Goal: Navigation & Orientation: Find specific page/section

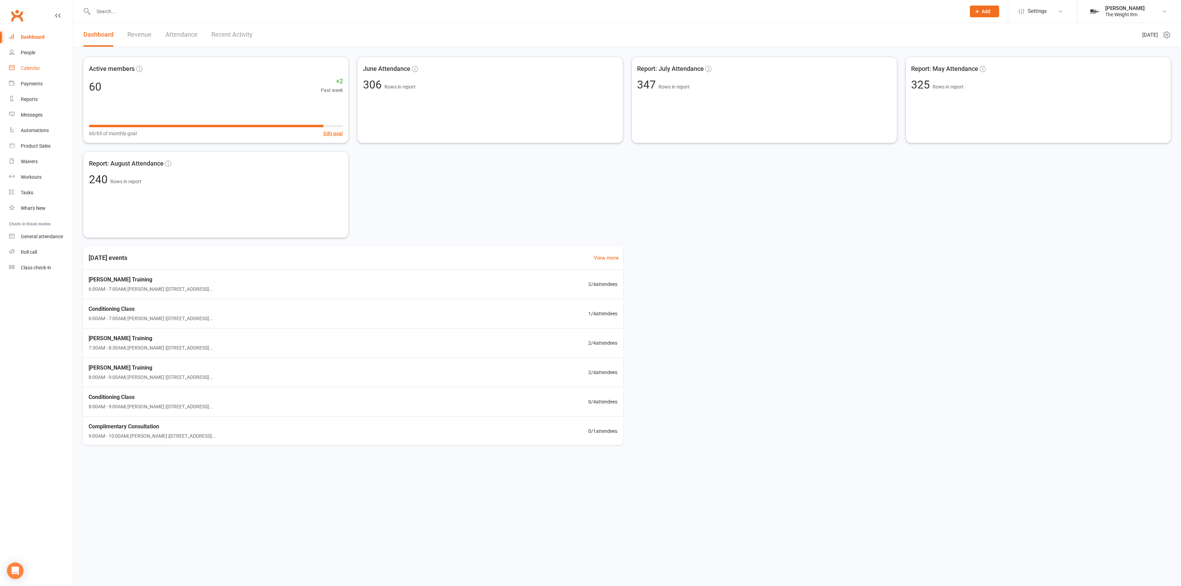
click at [51, 71] on link "Calendar" at bounding box center [41, 69] width 64 height 16
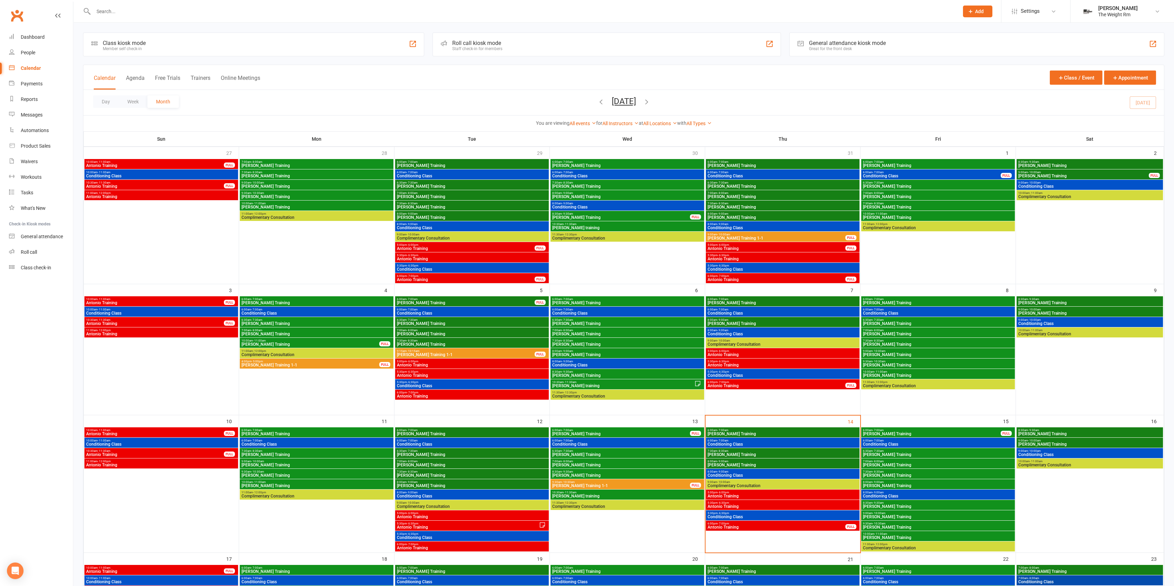
click at [146, 79] on div "Calendar Agenda Free Trials Trainers Online Meetings" at bounding box center [177, 82] width 166 height 16
click at [141, 76] on button "Agenda" at bounding box center [135, 82] width 19 height 15
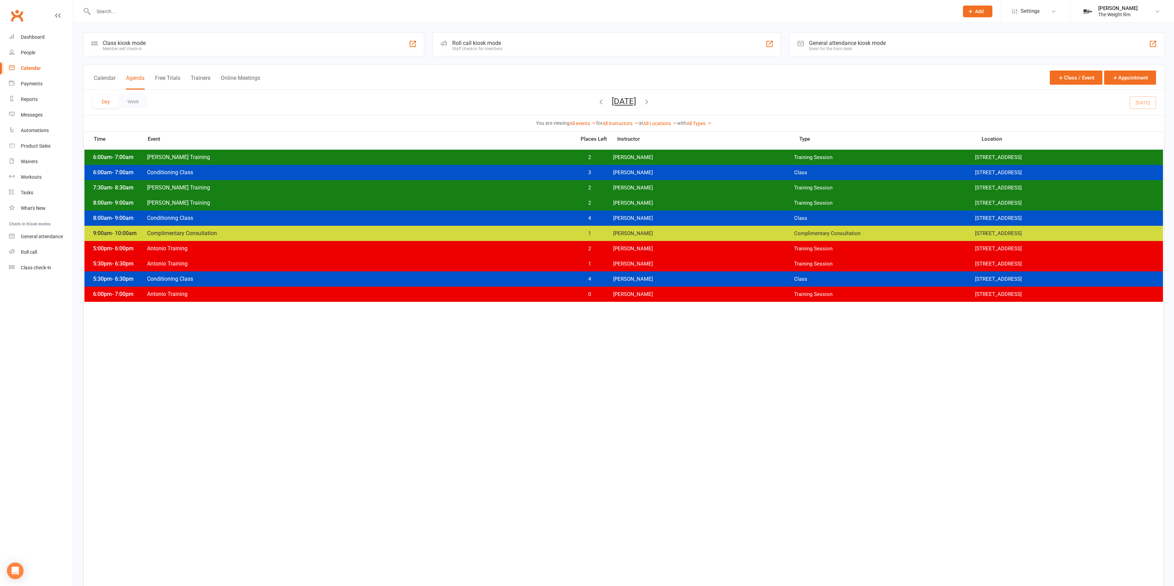
click at [501, 183] on div "7:30am - 8:30am [PERSON_NAME] Training 2 [PERSON_NAME] Training Session [STREET…" at bounding box center [623, 187] width 1078 height 15
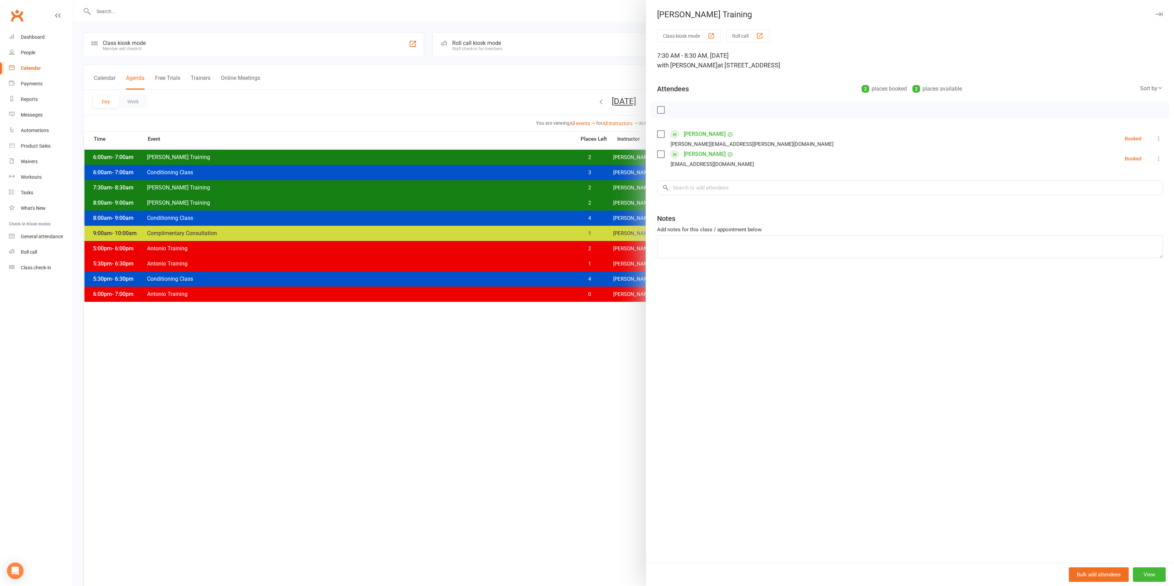
click at [499, 186] on div at bounding box center [623, 293] width 1100 height 586
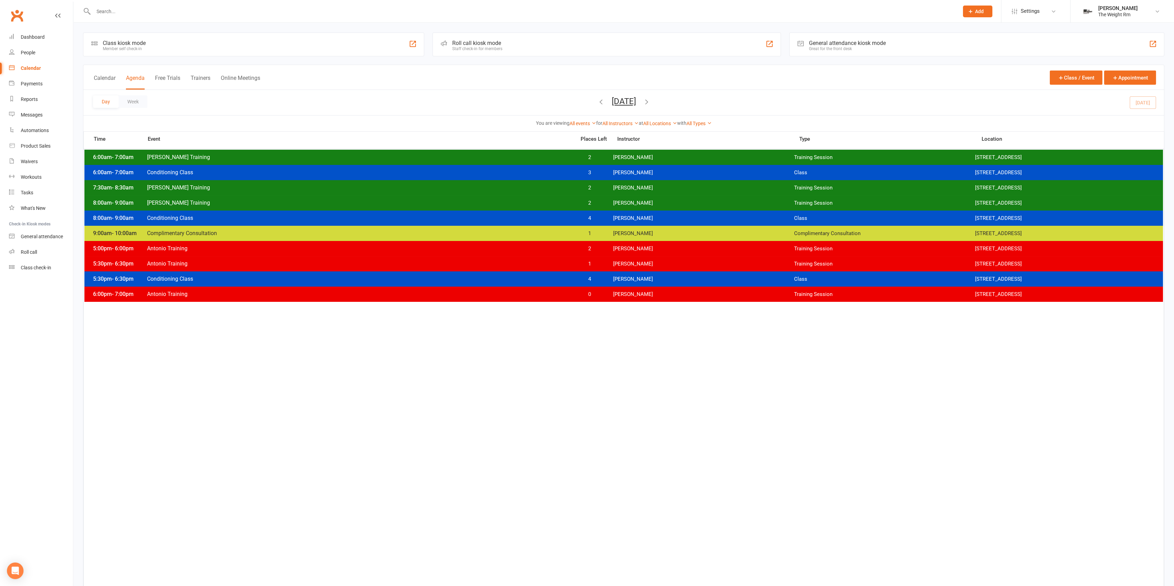
click at [513, 155] on span "[PERSON_NAME] Training" at bounding box center [359, 157] width 425 height 7
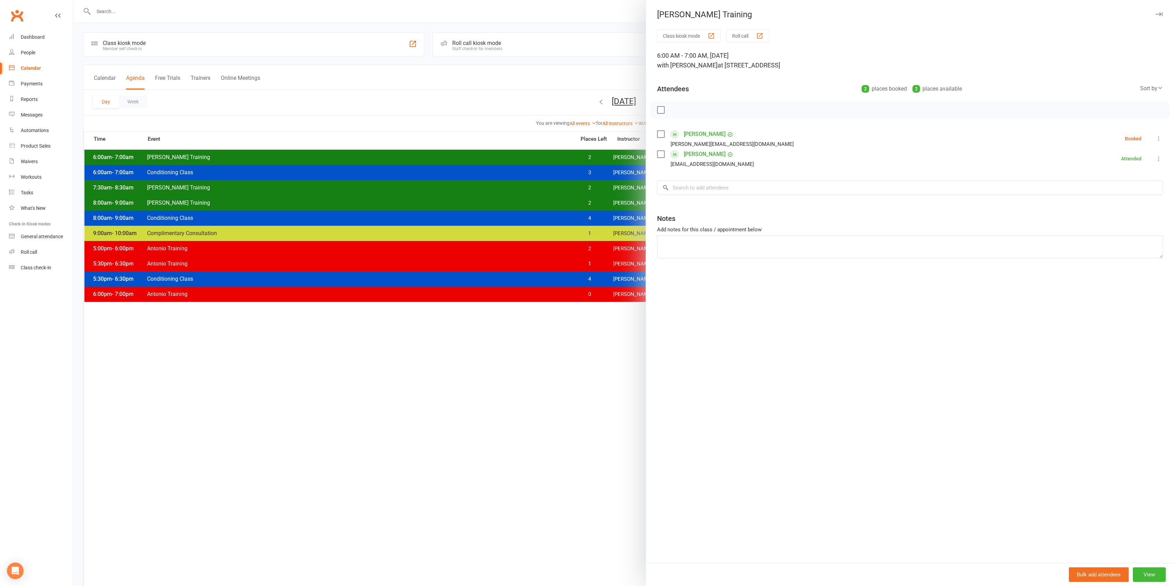
click at [513, 155] on div at bounding box center [623, 293] width 1100 height 586
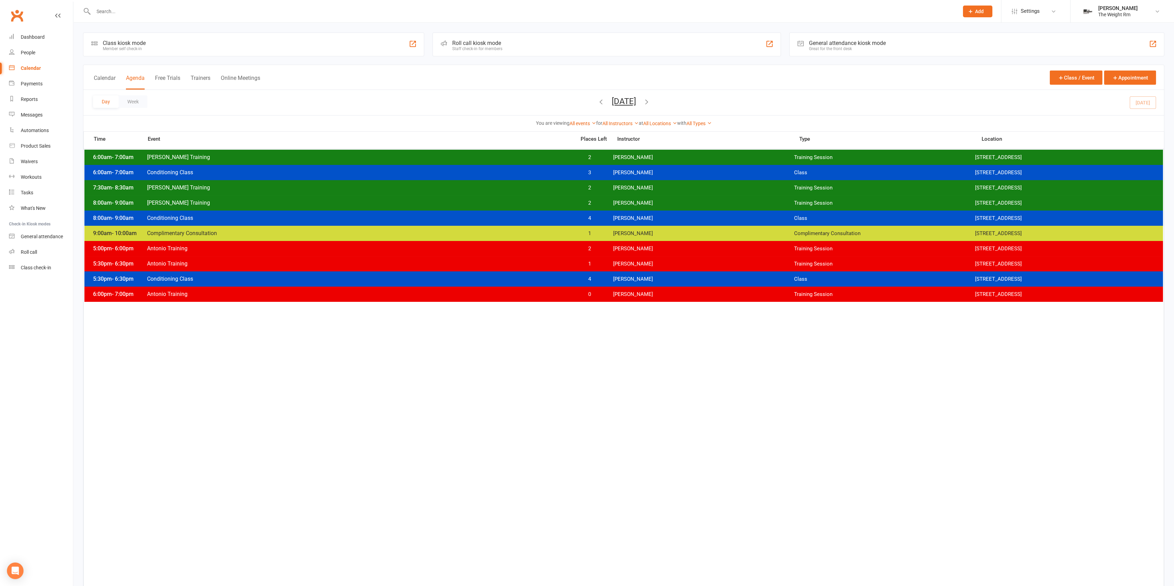
click at [426, 157] on span "[PERSON_NAME] Training" at bounding box center [359, 157] width 425 height 7
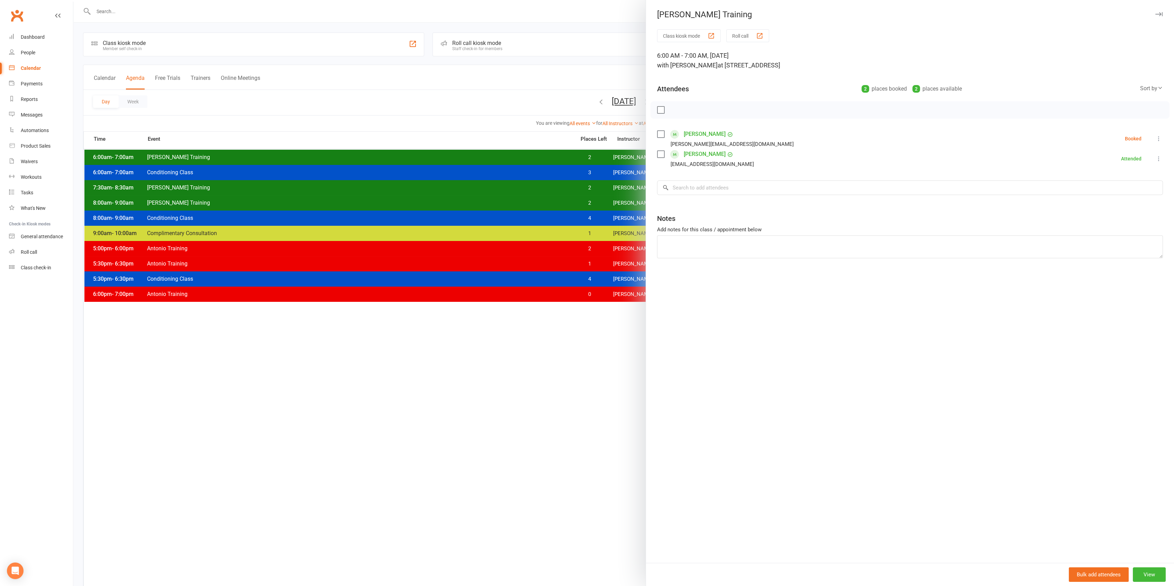
click at [424, 156] on div at bounding box center [623, 293] width 1100 height 586
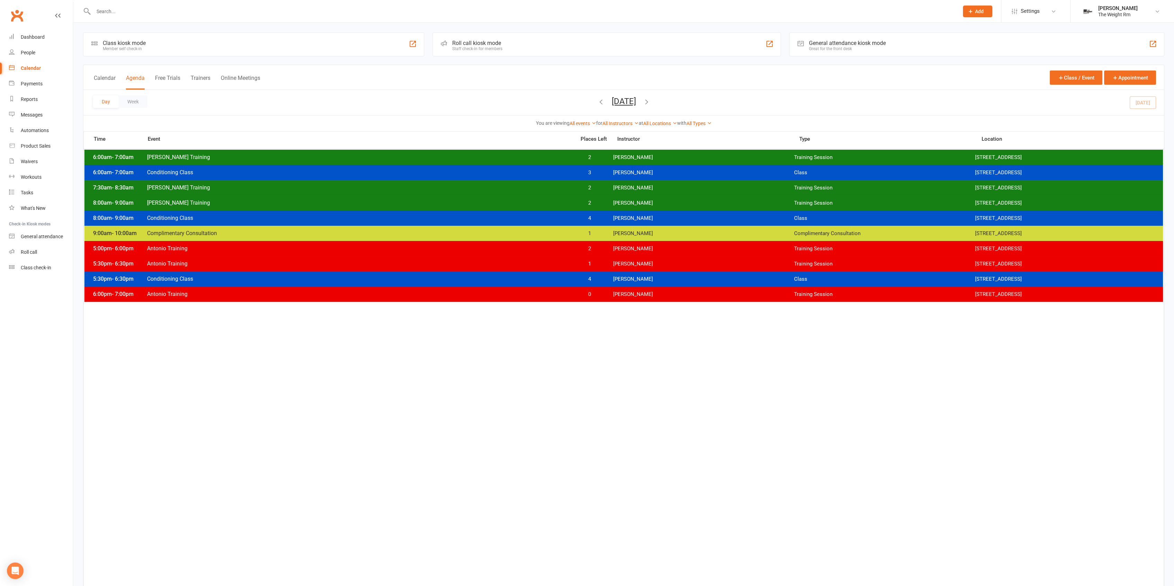
click at [424, 156] on span "[PERSON_NAME] Training" at bounding box center [359, 157] width 425 height 7
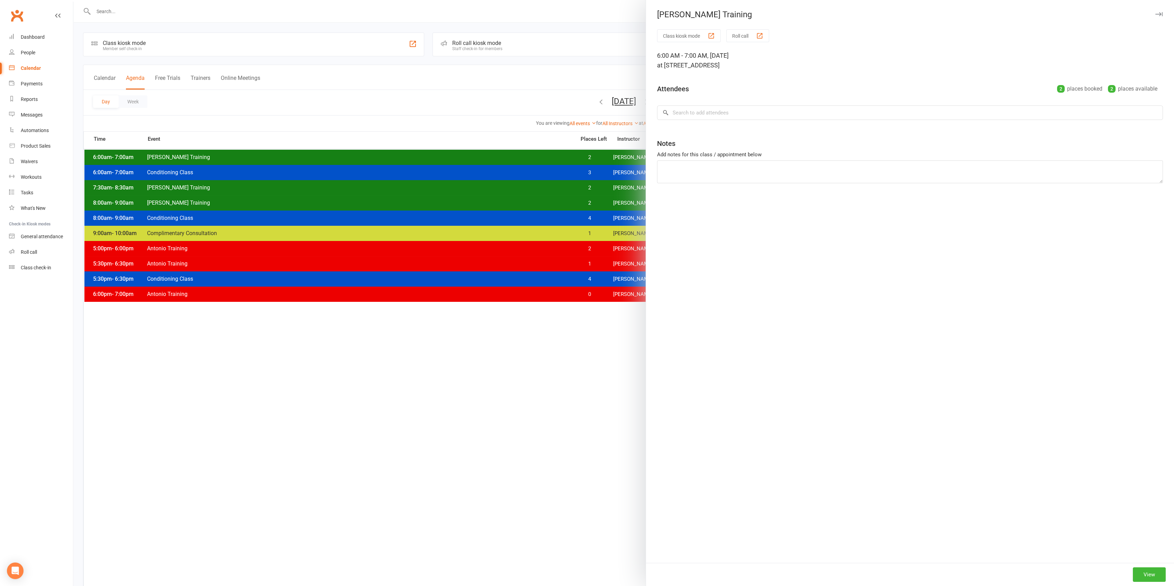
click at [424, 157] on div at bounding box center [623, 293] width 1100 height 586
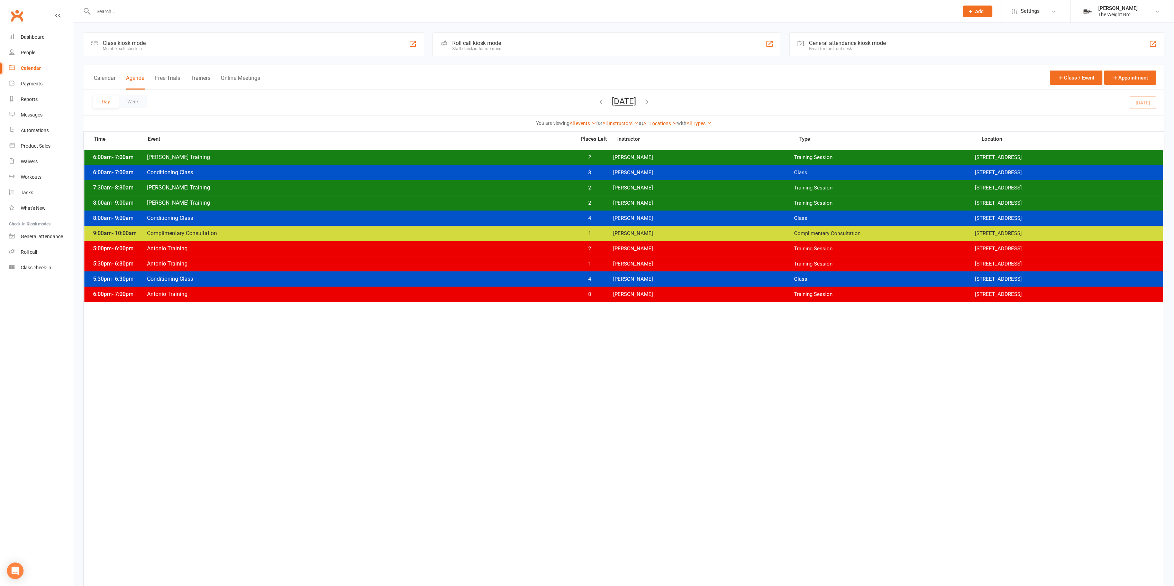
click at [420, 151] on div "6:00am - 7:00am [PERSON_NAME] Training 2 [PERSON_NAME] Training Session [STREET…" at bounding box center [623, 157] width 1078 height 15
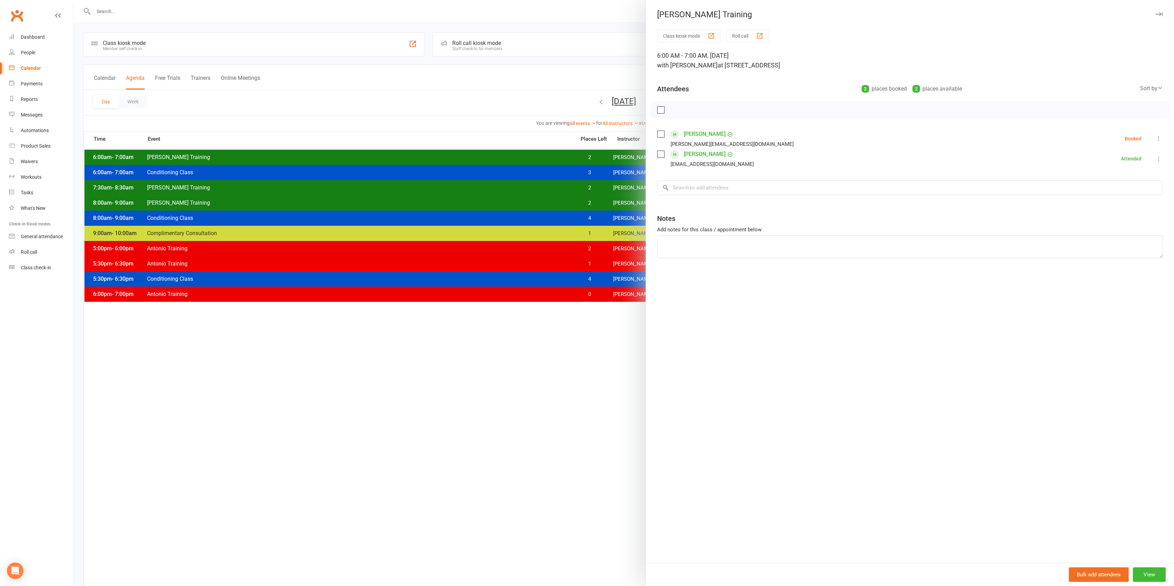
click at [420, 152] on div at bounding box center [623, 293] width 1100 height 586
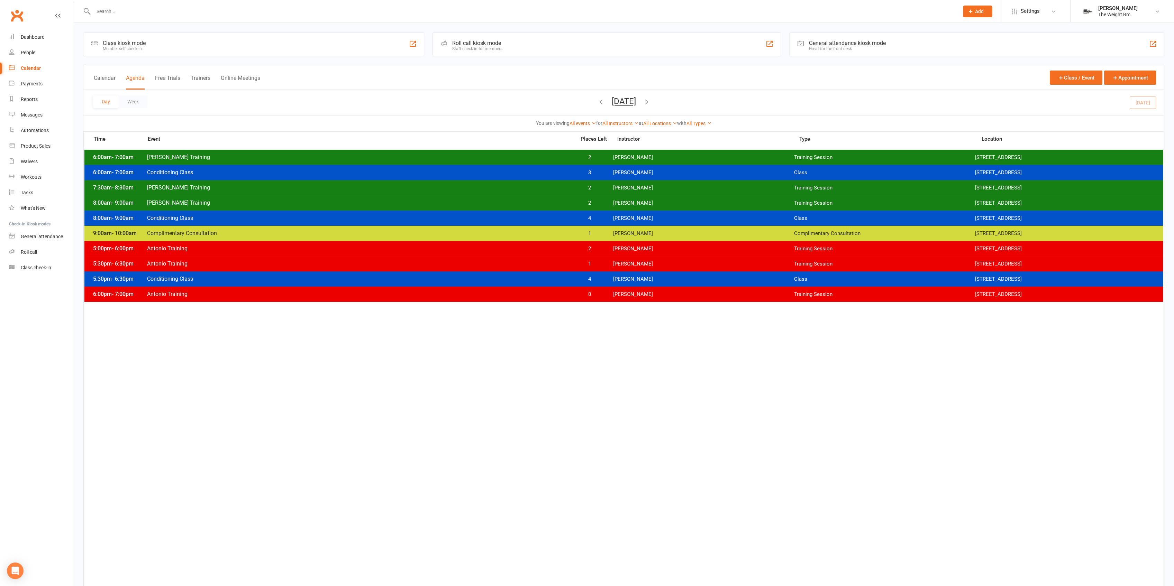
click at [429, 181] on div "7:30am - 8:30am [PERSON_NAME] Training 2 [PERSON_NAME] Training Session [STREET…" at bounding box center [623, 187] width 1078 height 15
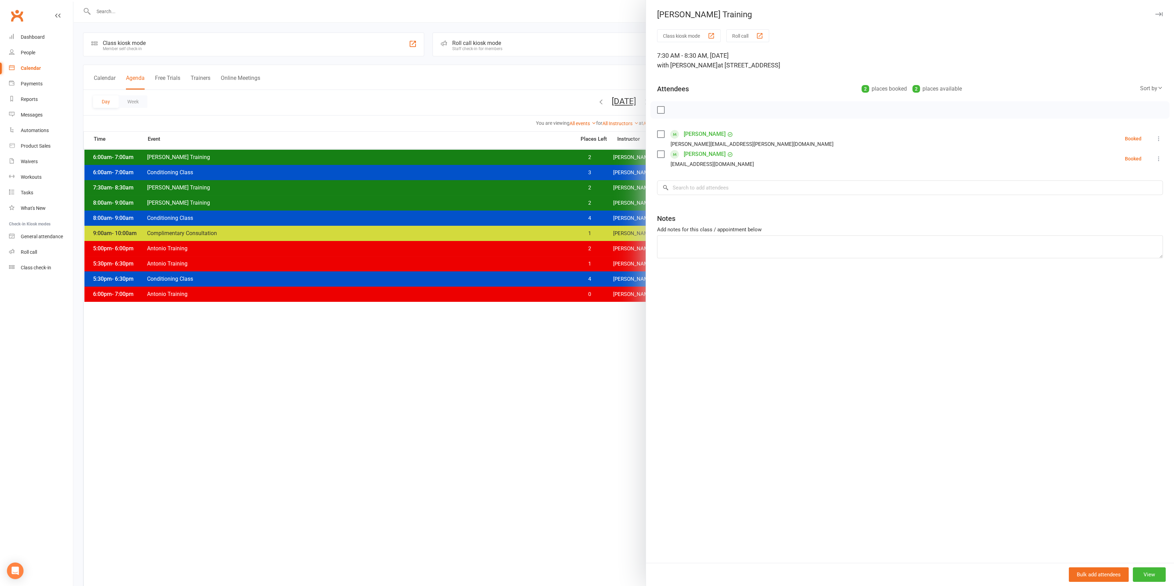
click at [429, 186] on div at bounding box center [623, 293] width 1100 height 586
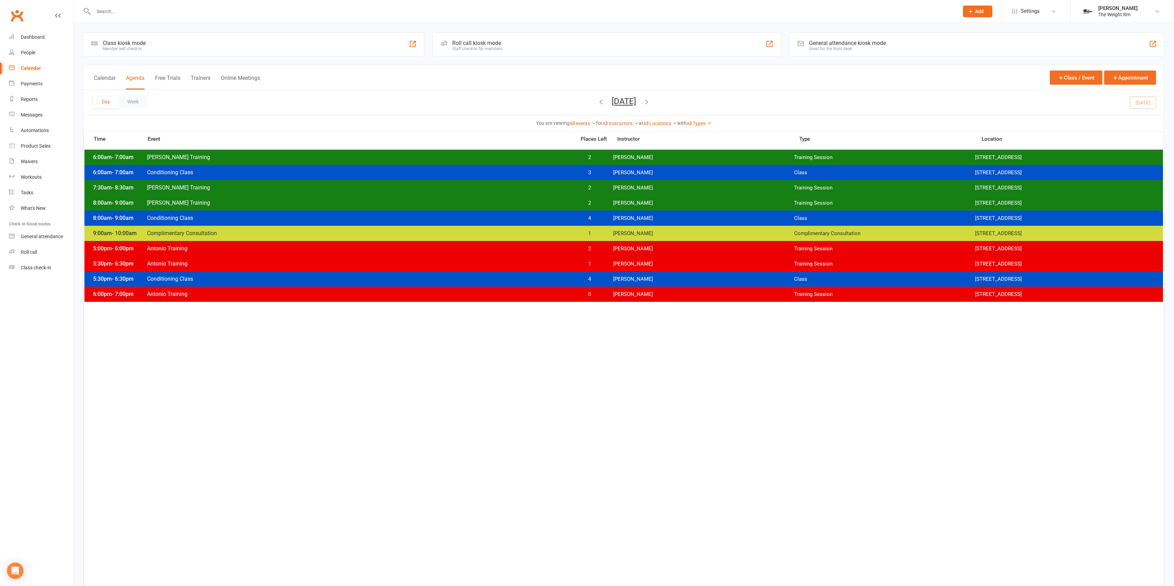
click at [429, 186] on span "[PERSON_NAME] Training" at bounding box center [359, 187] width 425 height 7
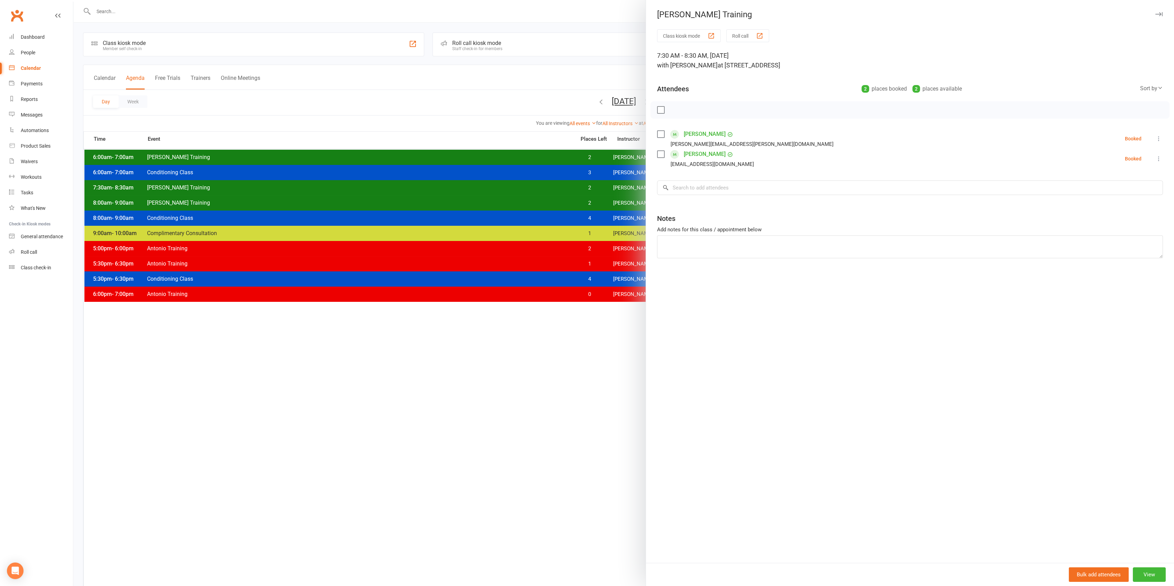
click at [429, 186] on div at bounding box center [623, 293] width 1100 height 586
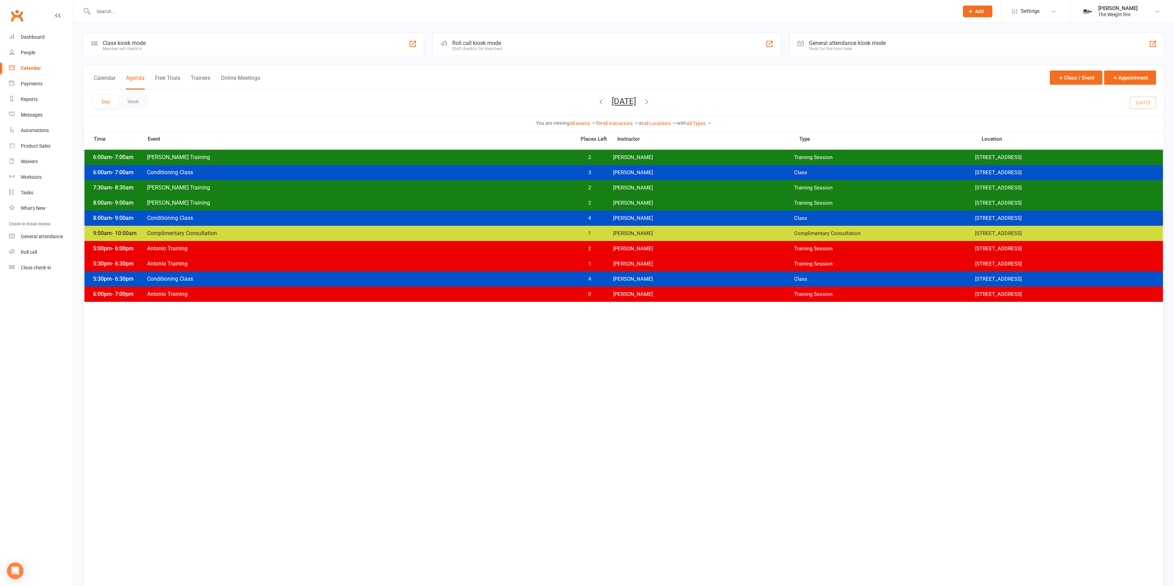
click at [430, 186] on span "[PERSON_NAME] Training" at bounding box center [359, 187] width 425 height 7
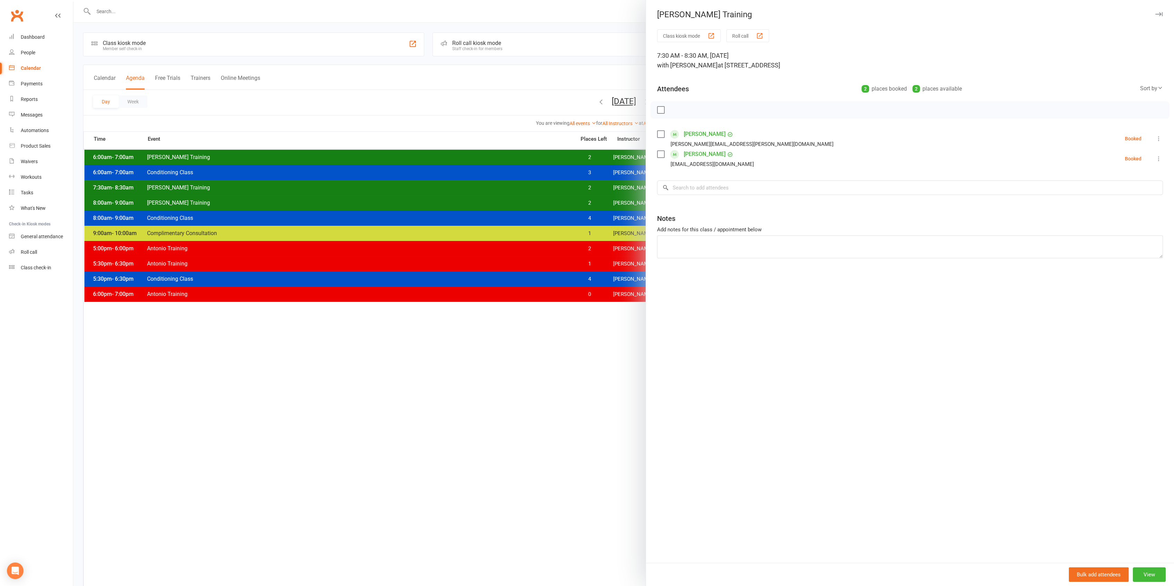
click at [430, 186] on div at bounding box center [623, 293] width 1100 height 586
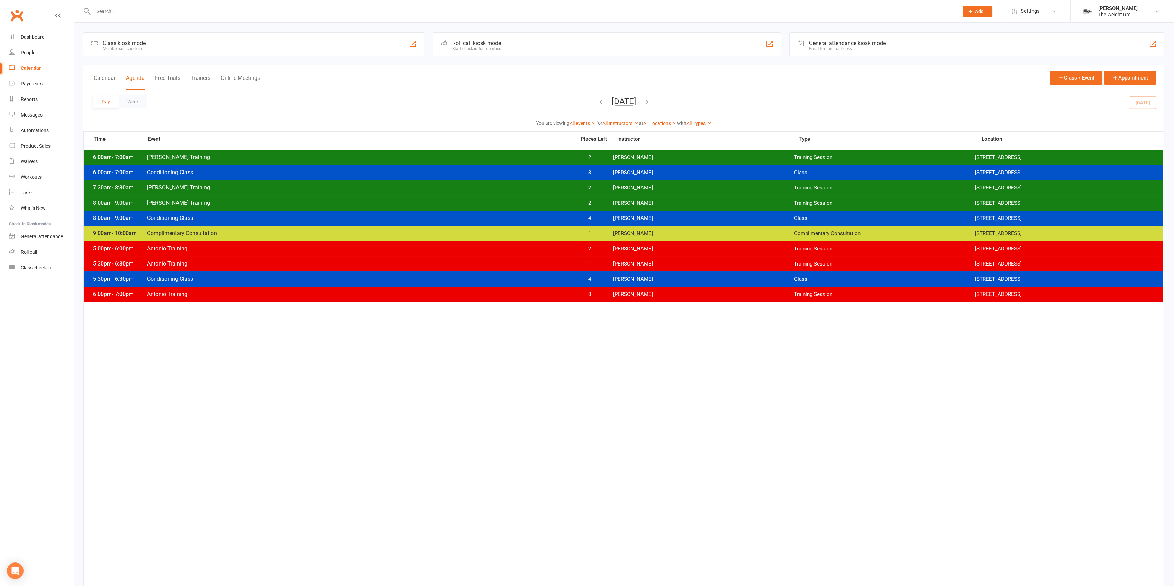
click at [430, 186] on span "[PERSON_NAME] Training" at bounding box center [359, 187] width 425 height 7
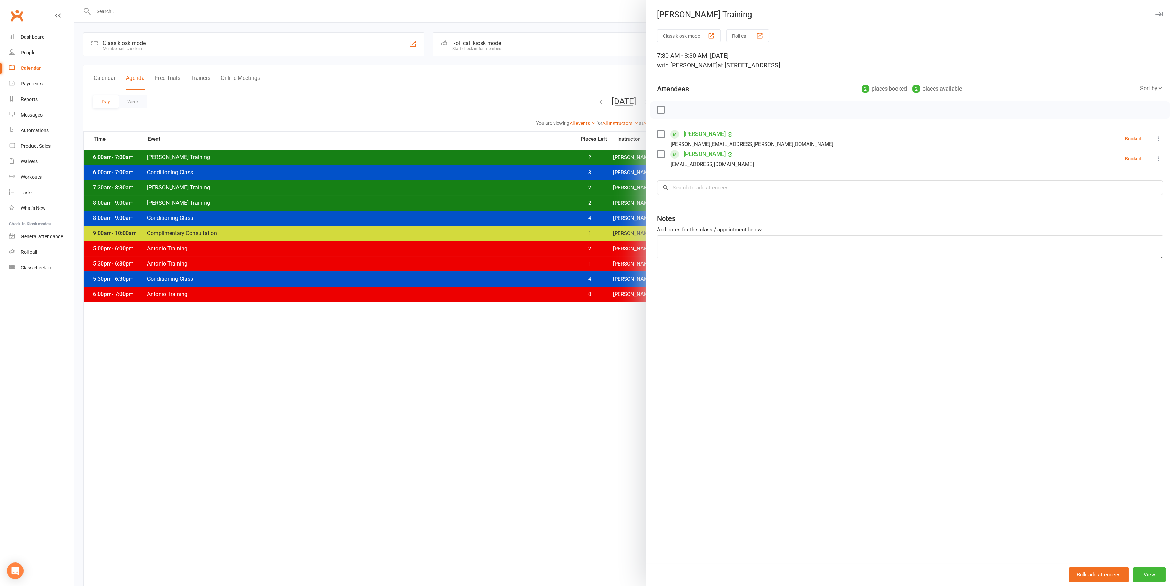
click at [430, 186] on div at bounding box center [623, 293] width 1100 height 586
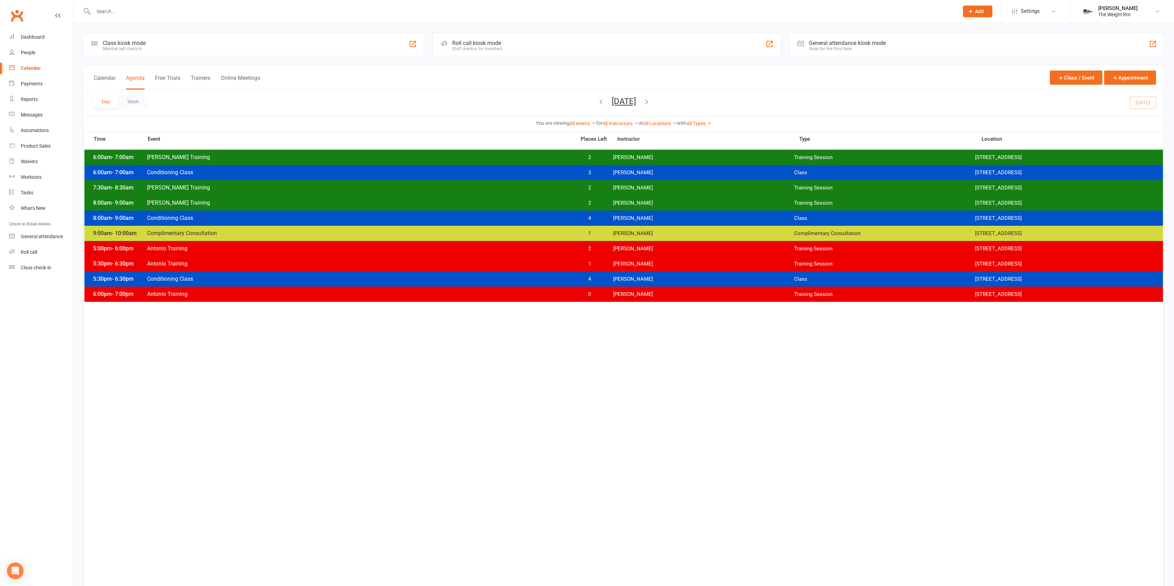
click at [437, 203] on span "[PERSON_NAME] Training" at bounding box center [359, 203] width 425 height 7
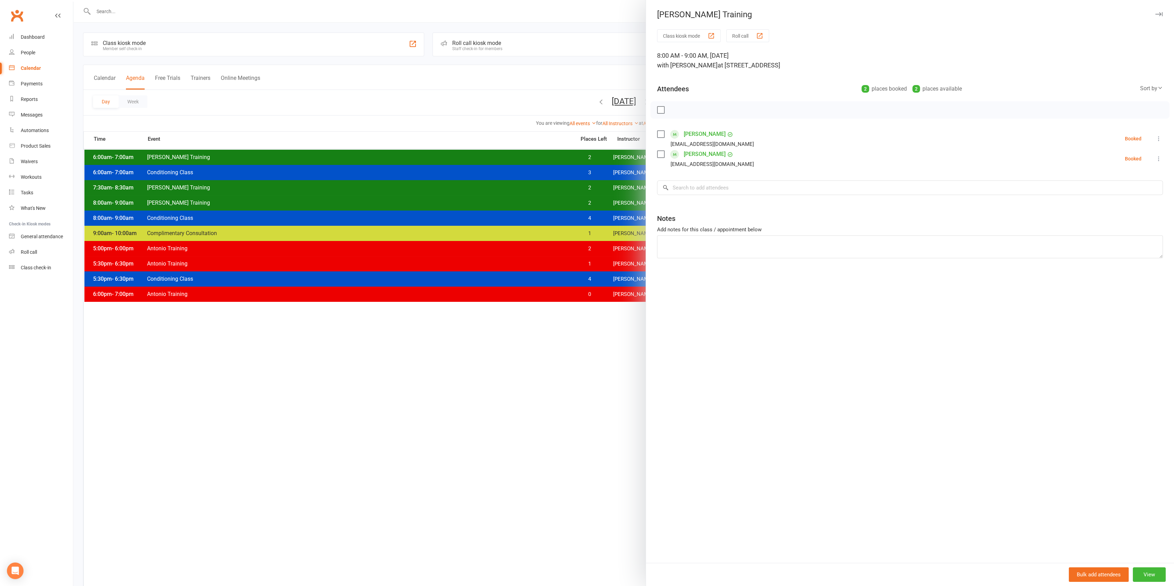
click at [437, 203] on div at bounding box center [623, 293] width 1100 height 586
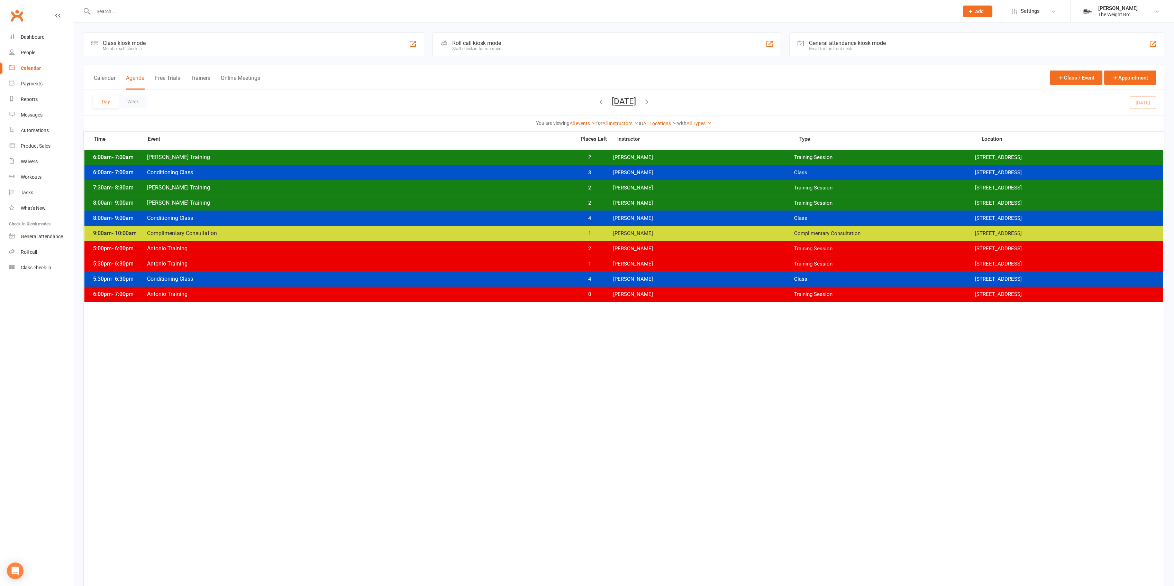
click at [430, 157] on span "[PERSON_NAME] Training" at bounding box center [359, 157] width 425 height 7
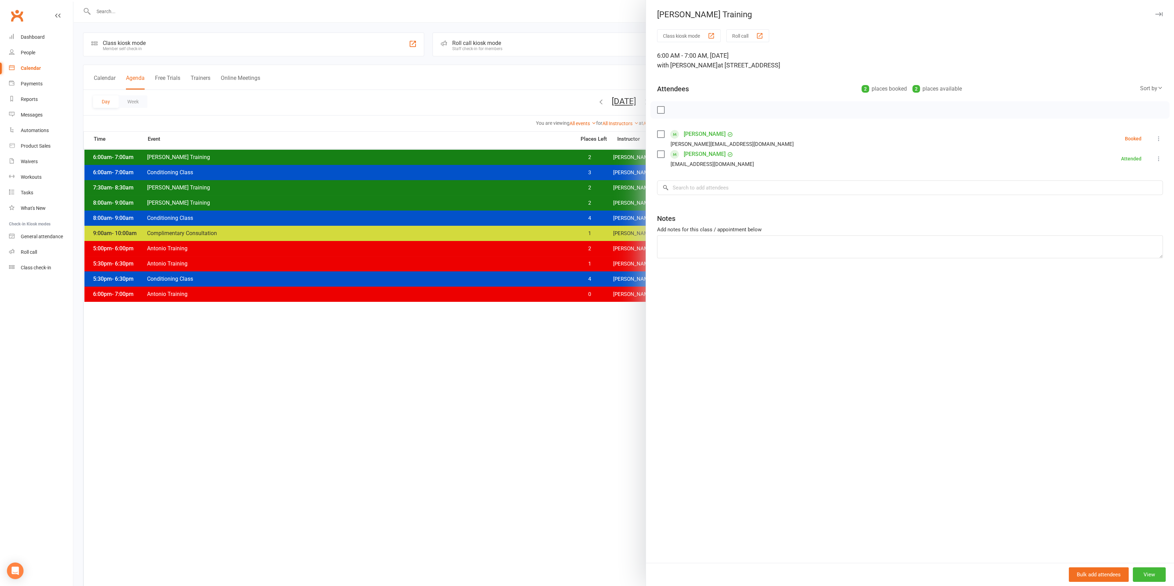
click at [426, 156] on div at bounding box center [623, 293] width 1100 height 586
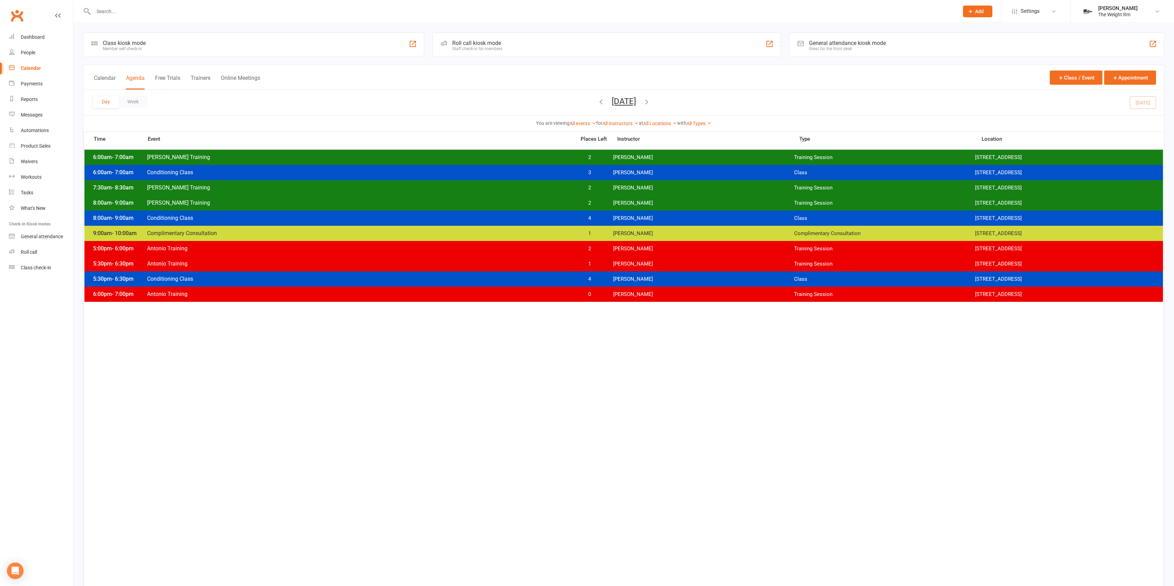
click at [431, 159] on span "[PERSON_NAME] Training" at bounding box center [359, 157] width 425 height 7
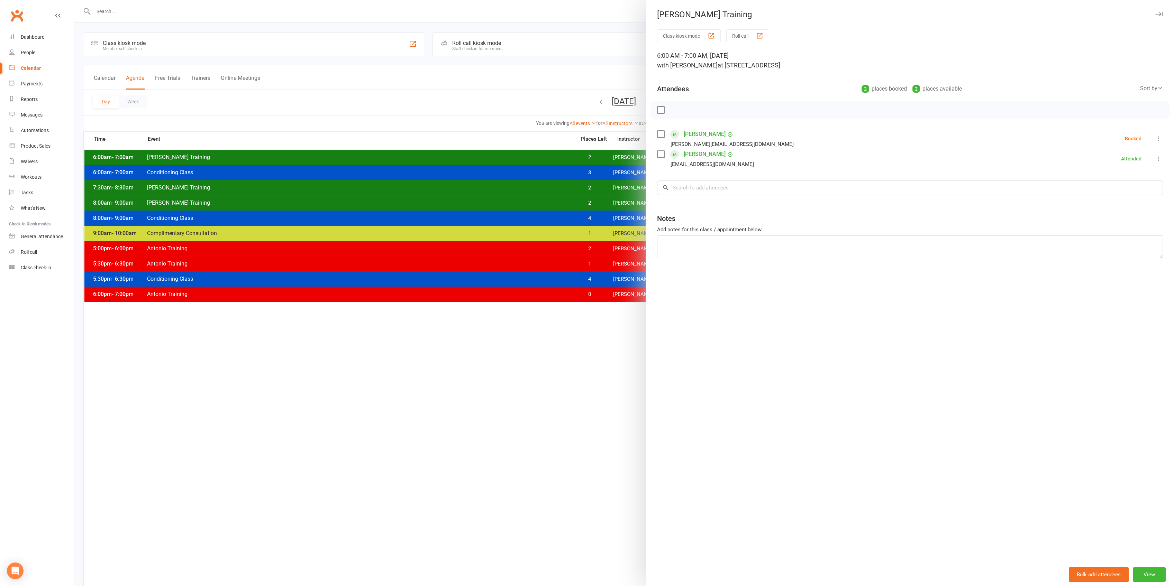
click at [432, 159] on div at bounding box center [623, 293] width 1100 height 586
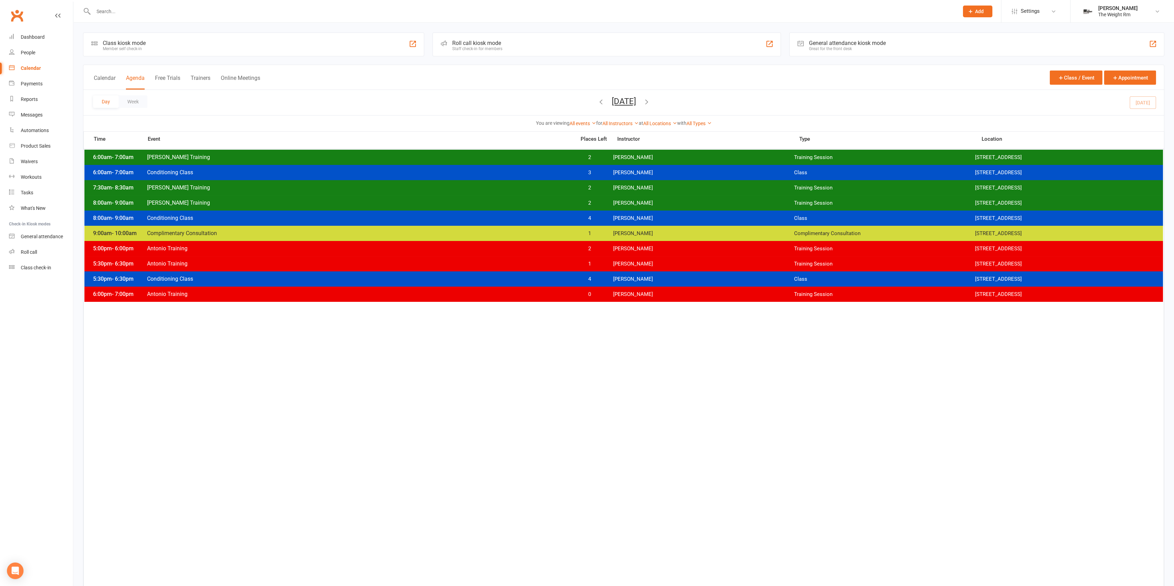
click at [438, 191] on div "7:30am - 8:30am [PERSON_NAME] Training 2 [PERSON_NAME] Training Session [STREET…" at bounding box center [623, 187] width 1078 height 15
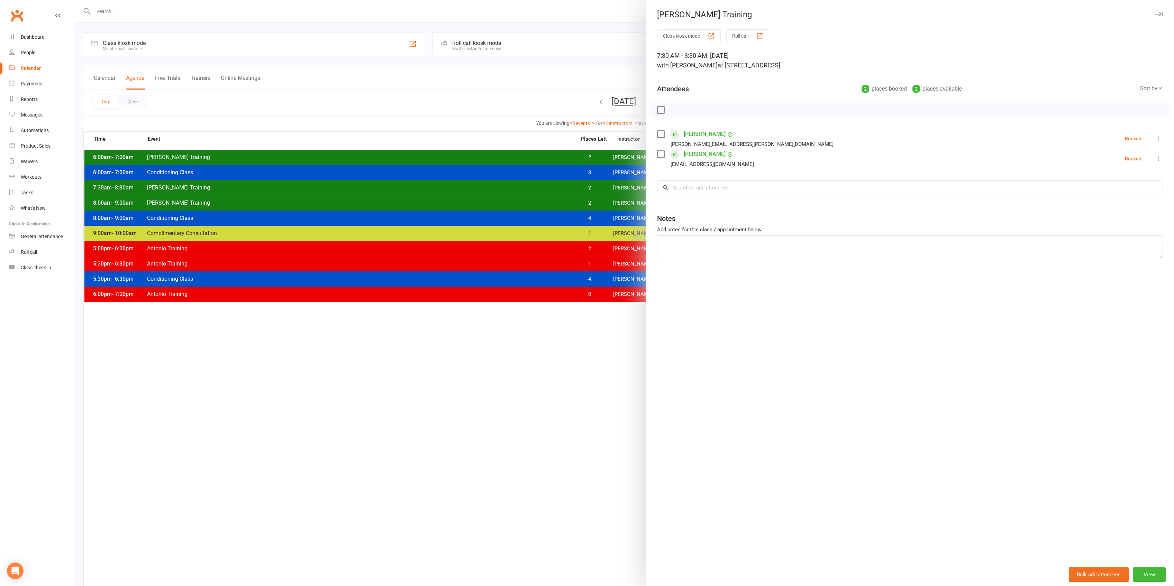
click at [438, 191] on div at bounding box center [623, 293] width 1100 height 586
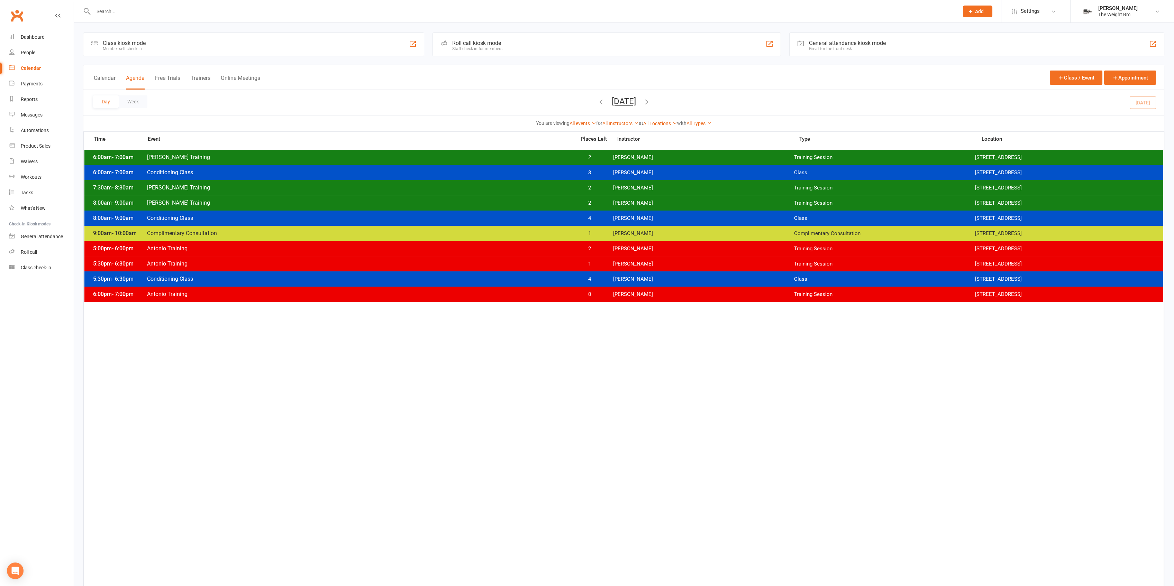
click at [439, 212] on div "8:00am - 9:00am Conditioning Class 4 [PERSON_NAME] Class [STREET_ADDRESS]" at bounding box center [623, 218] width 1078 height 15
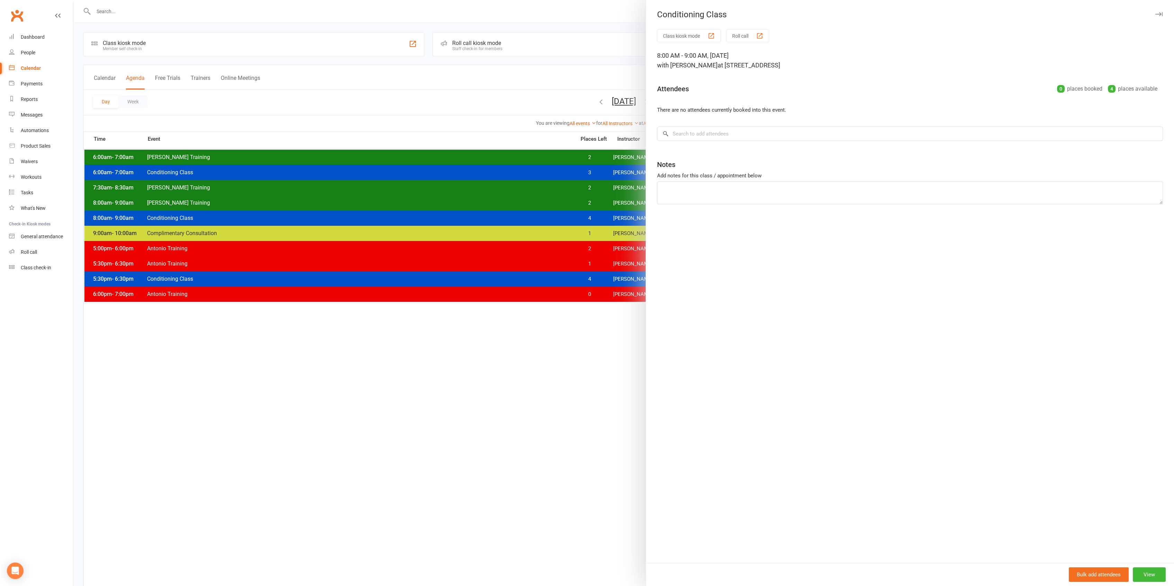
click at [438, 207] on div at bounding box center [623, 293] width 1100 height 586
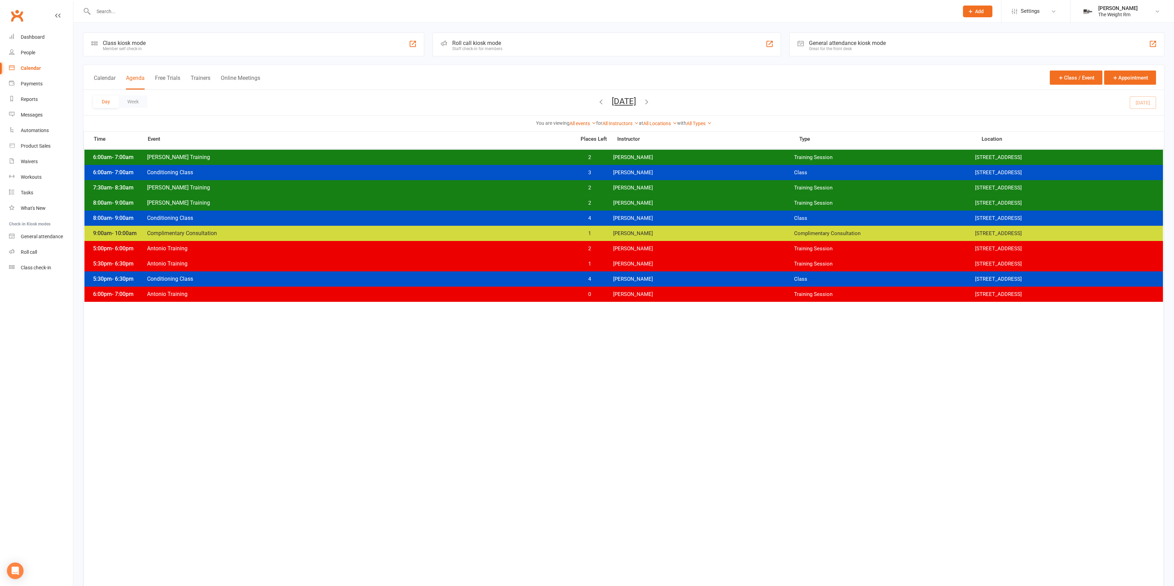
click at [440, 199] on div "8:00am - 9:00am [PERSON_NAME] Training 2 [PERSON_NAME] Training Session [STREET…" at bounding box center [623, 202] width 1078 height 15
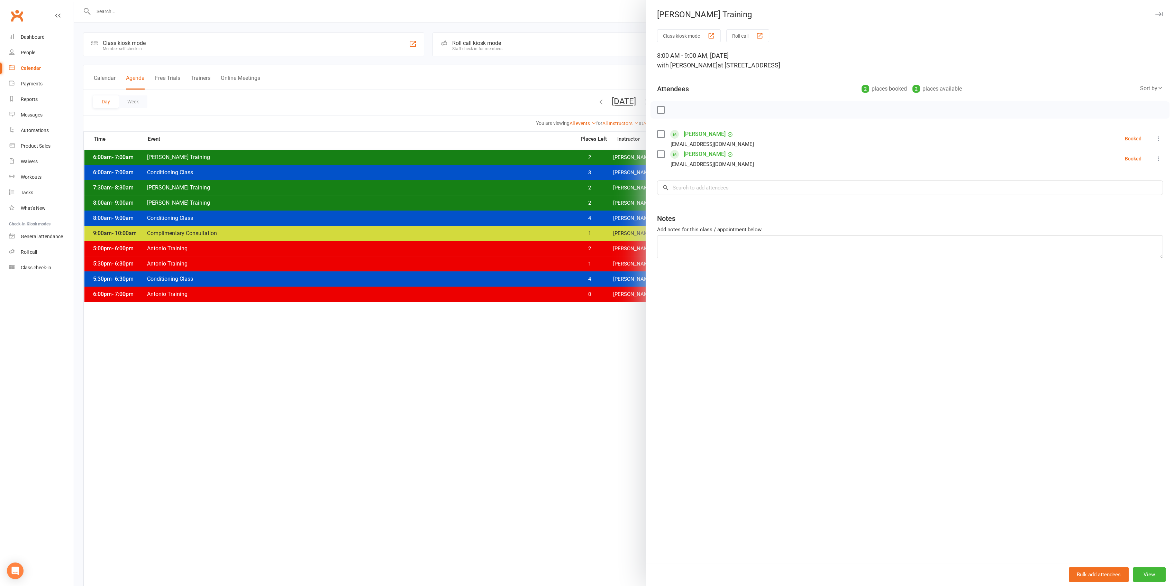
click at [440, 200] on div at bounding box center [623, 293] width 1100 height 586
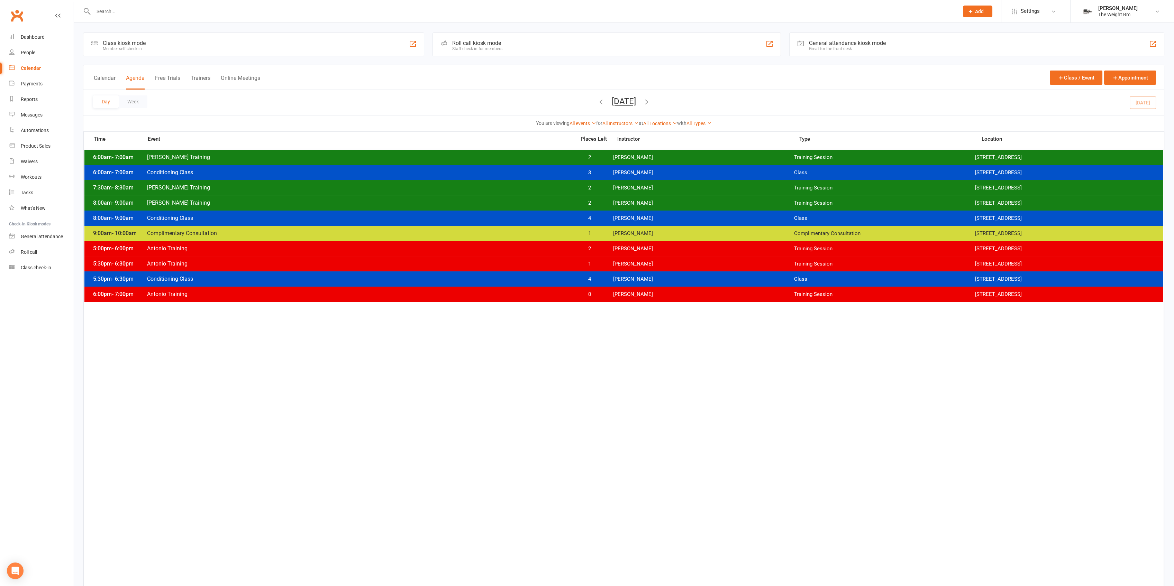
click at [439, 200] on span "[PERSON_NAME] Training" at bounding box center [359, 203] width 425 height 7
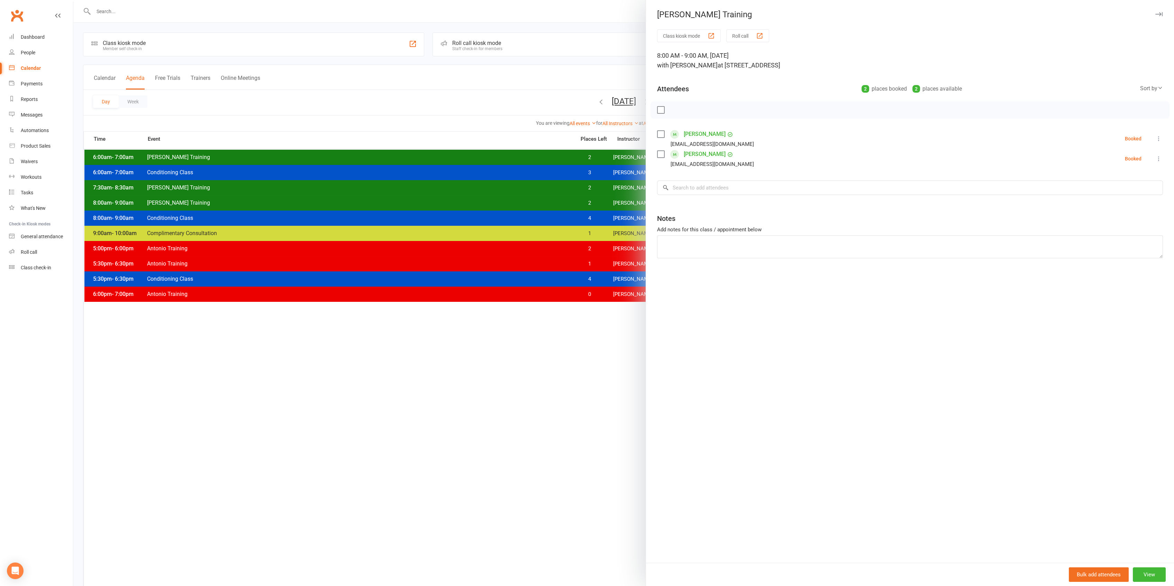
click at [407, 176] on div at bounding box center [623, 293] width 1100 height 586
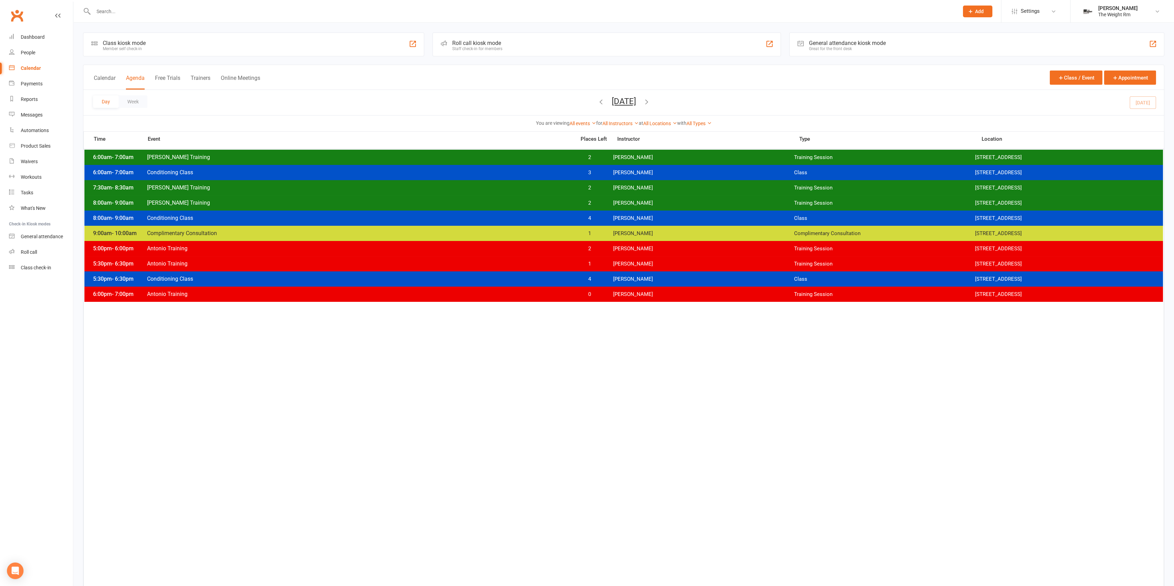
click at [634, 159] on span "[PERSON_NAME]" at bounding box center [703, 157] width 181 height 7
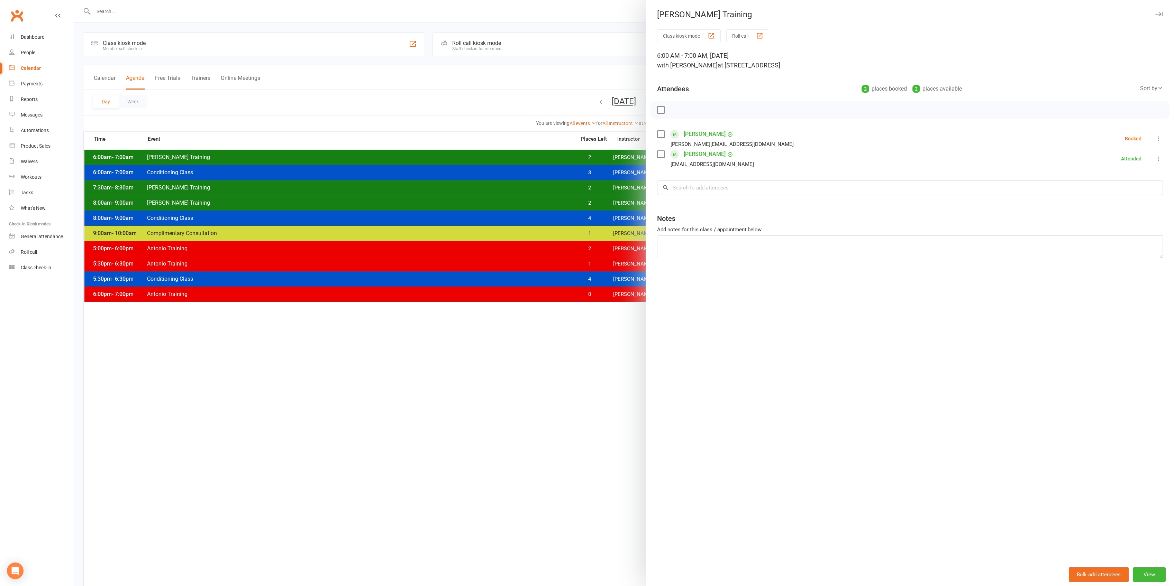
click at [614, 156] on div at bounding box center [623, 293] width 1100 height 586
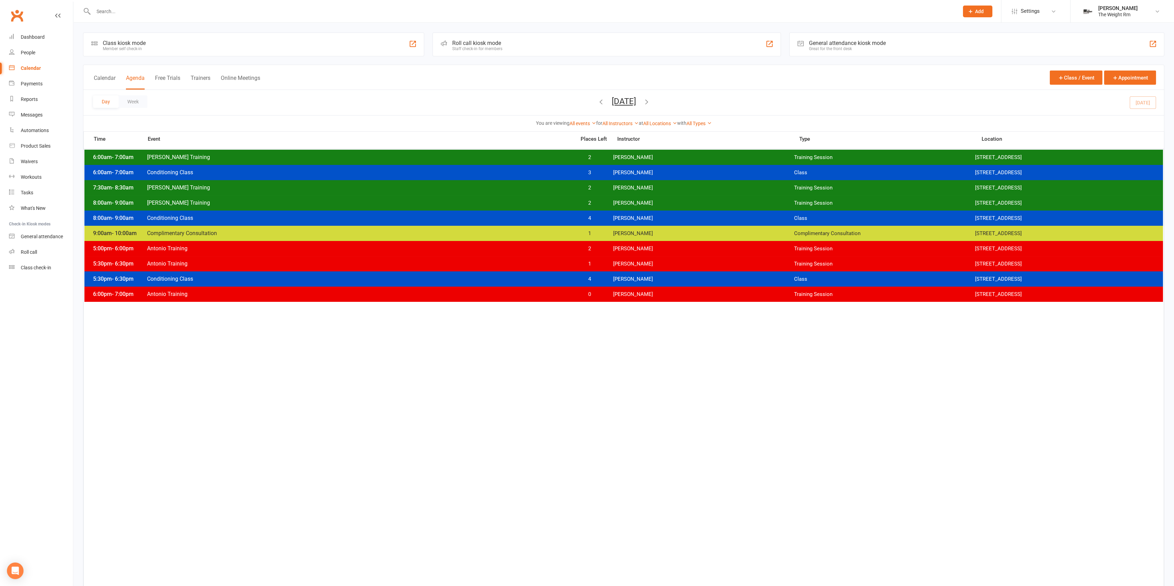
click at [619, 188] on span "[PERSON_NAME]" at bounding box center [703, 188] width 181 height 7
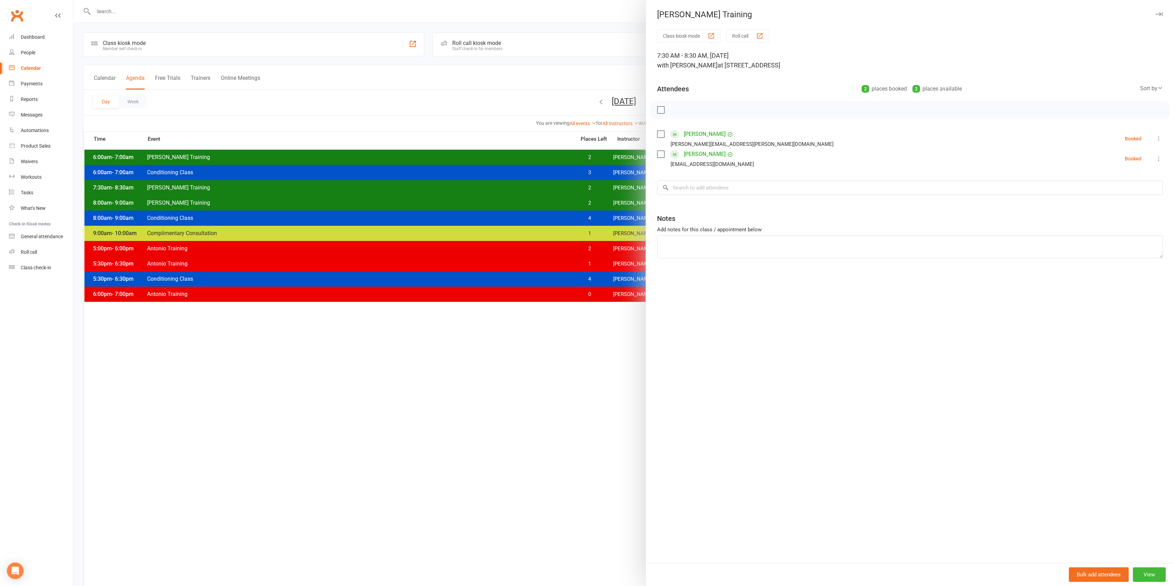
click at [585, 187] on div at bounding box center [623, 293] width 1100 height 586
